Goal: Information Seeking & Learning: Learn about a topic

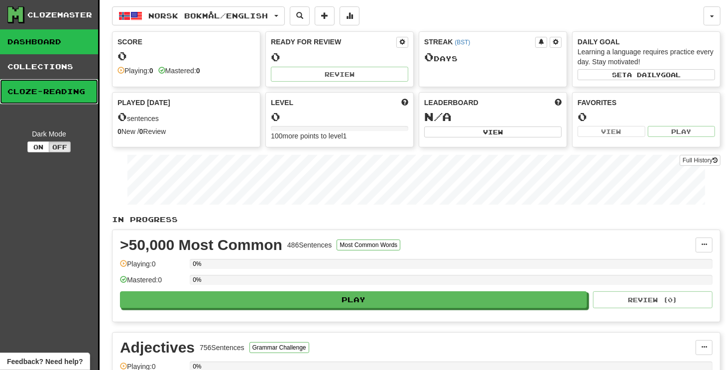
click at [54, 91] on link "Cloze-Reading" at bounding box center [49, 91] width 98 height 25
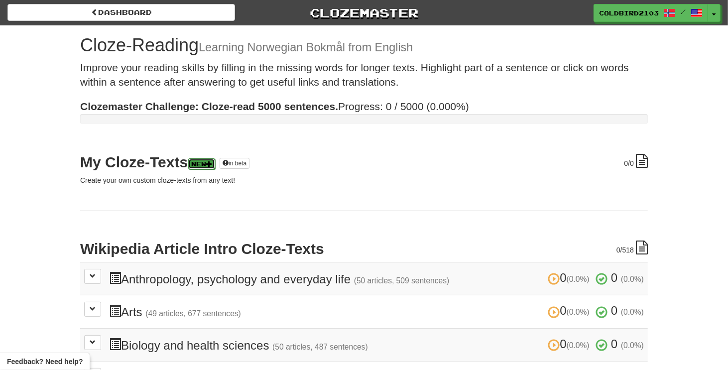
click at [200, 168] on link "New" at bounding box center [201, 163] width 27 height 11
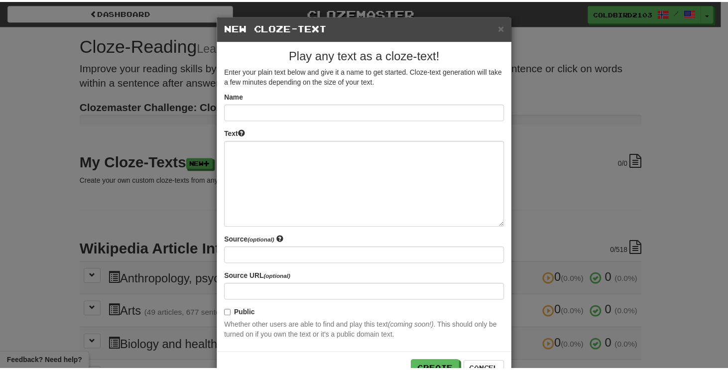
scroll to position [30, 0]
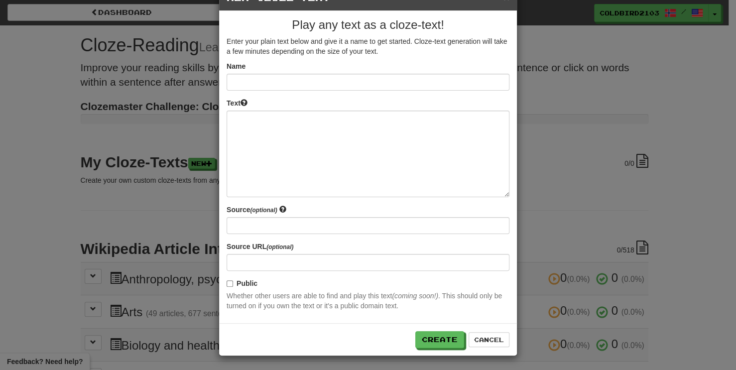
click at [14, 231] on div "× New Cloze-Text Play any text as a cloze-text! Enter your plain text below and…" at bounding box center [368, 185] width 736 height 370
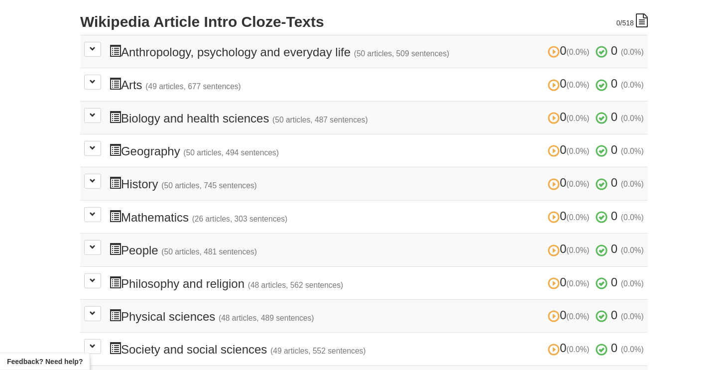
scroll to position [249, 0]
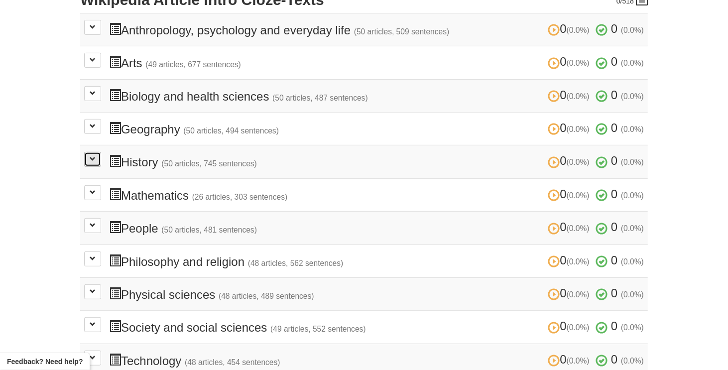
click at [100, 161] on button at bounding box center [92, 159] width 17 height 15
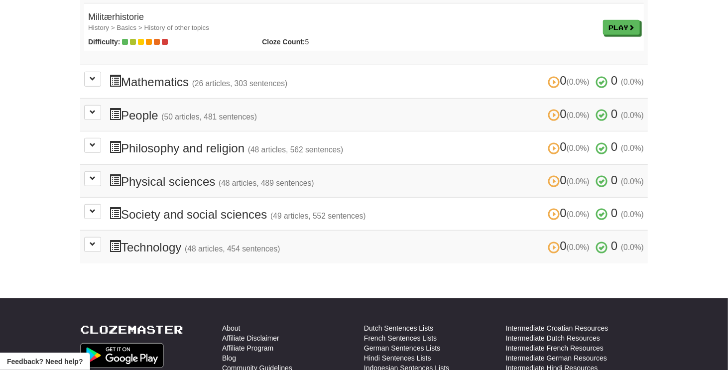
scroll to position [2778, 0]
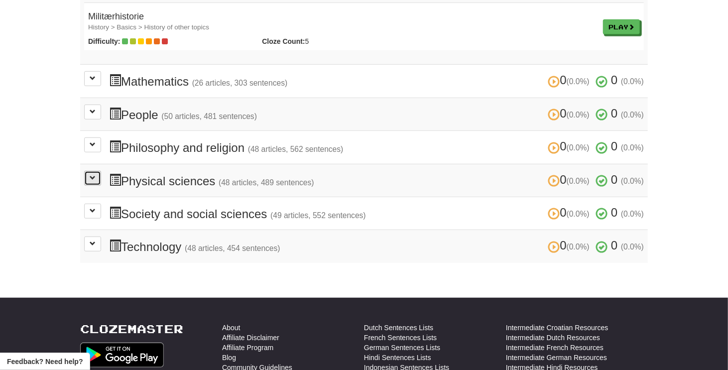
click at [92, 175] on button at bounding box center [92, 178] width 17 height 15
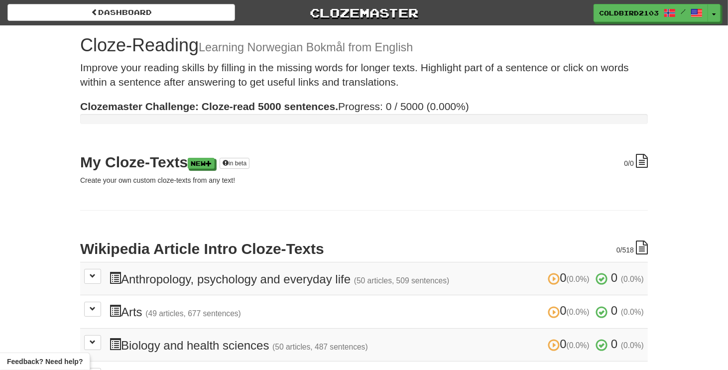
scroll to position [199, 0]
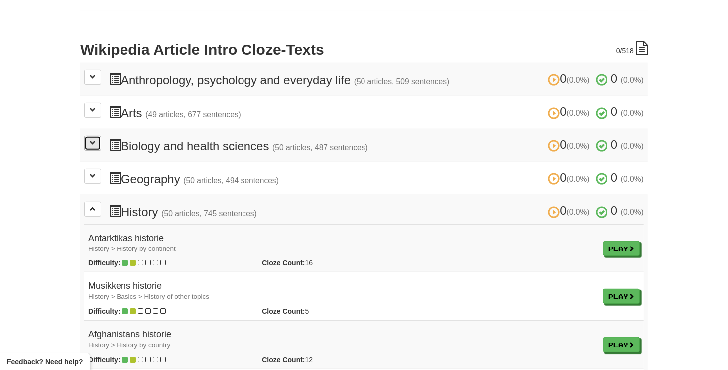
click at [88, 147] on button at bounding box center [92, 143] width 17 height 15
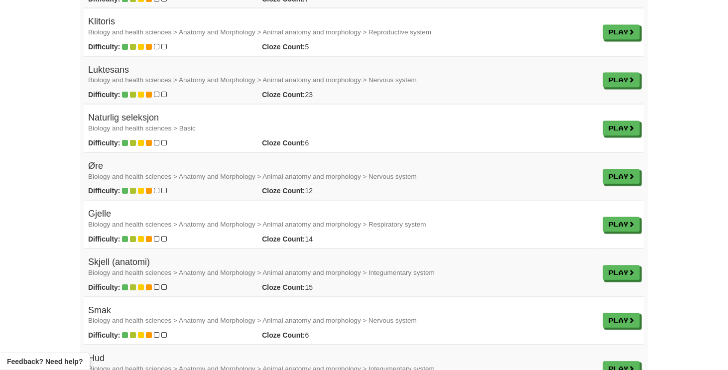
scroll to position [1195, 0]
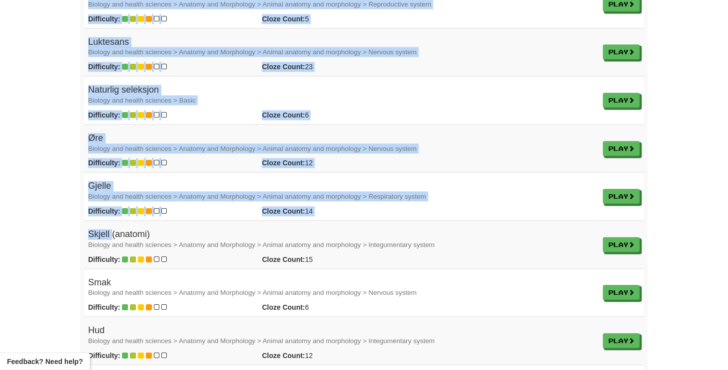
drag, startPoint x: 78, startPoint y: 225, endPoint x: 109, endPoint y: 230, distance: 31.7
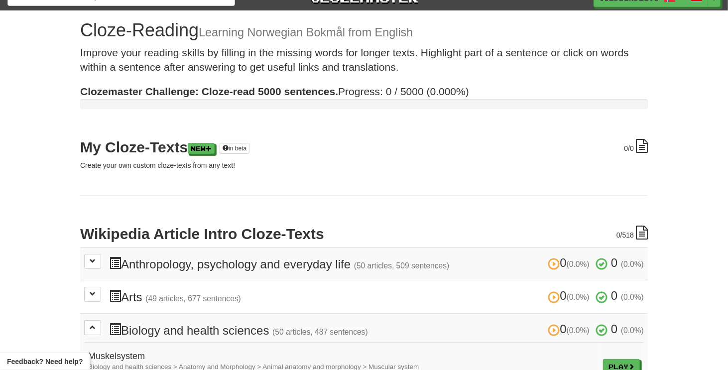
scroll to position [0, 0]
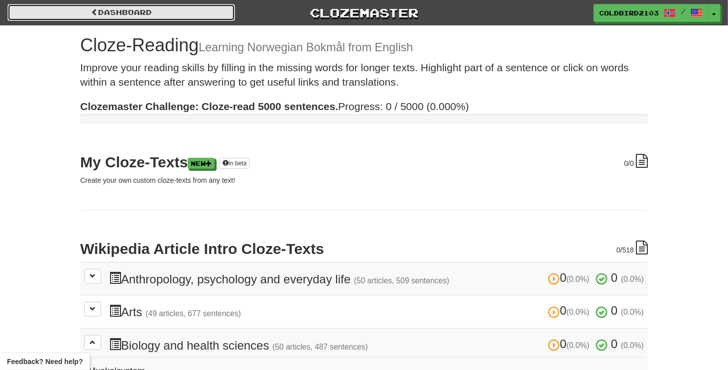
click at [187, 18] on link "Dashboard" at bounding box center [121, 12] width 228 height 17
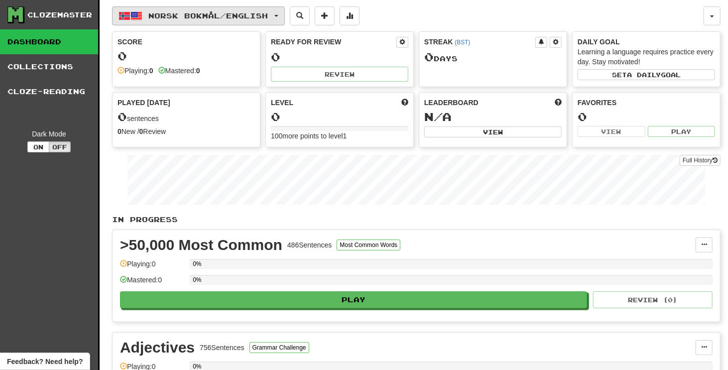
click at [240, 18] on span "Norsk bokmål / English" at bounding box center [209, 15] width 120 height 8
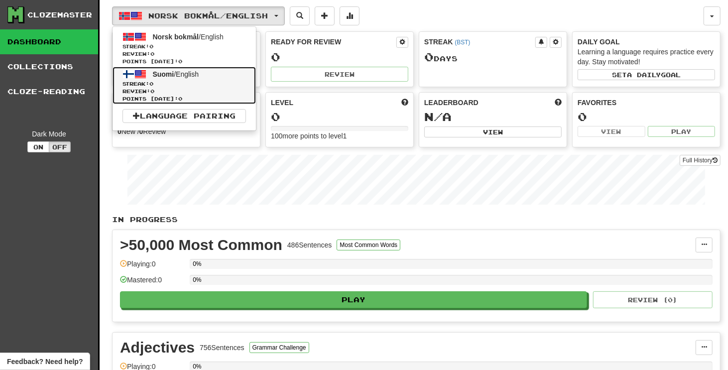
click at [217, 76] on link "Suomi / English Streak: 0 Review: 0 Points today: 0" at bounding box center [184, 85] width 143 height 37
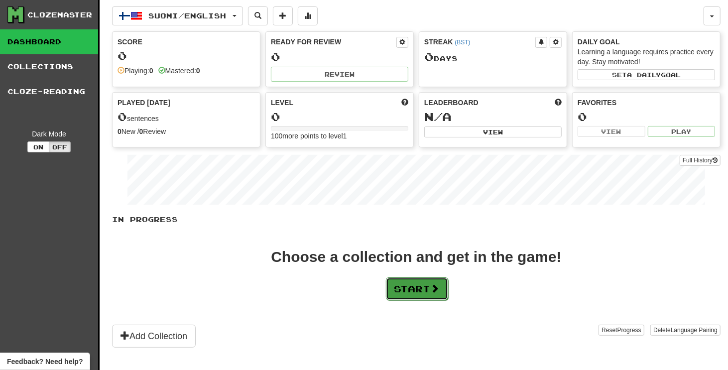
click at [444, 295] on button "Start" at bounding box center [417, 288] width 62 height 23
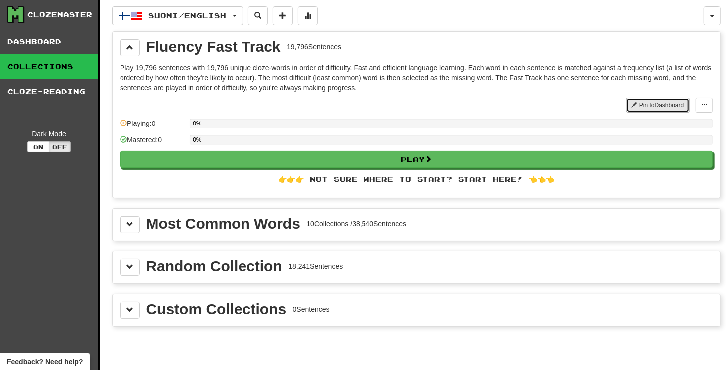
click at [654, 106] on button "Pin to Dashboard" at bounding box center [657, 105] width 63 height 15
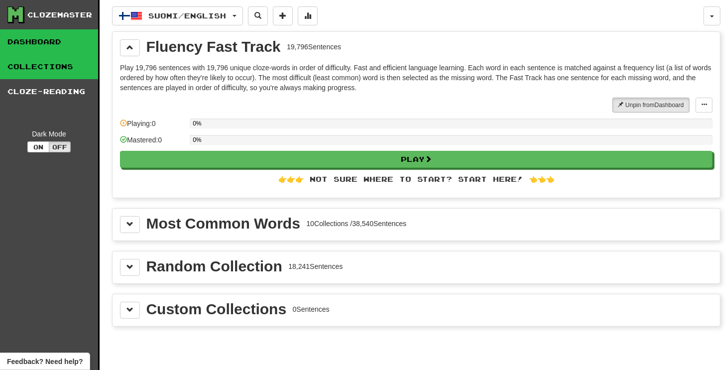
click at [41, 48] on link "Dashboard" at bounding box center [49, 41] width 98 height 25
